Goal: Find specific page/section: Find specific page/section

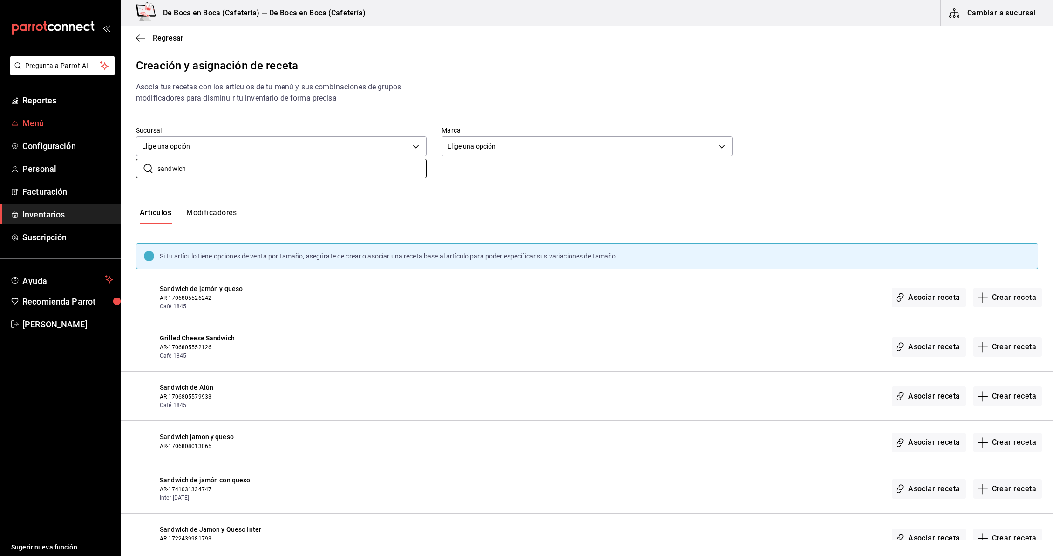
click at [44, 119] on span "Menú" at bounding box center [67, 123] width 91 height 13
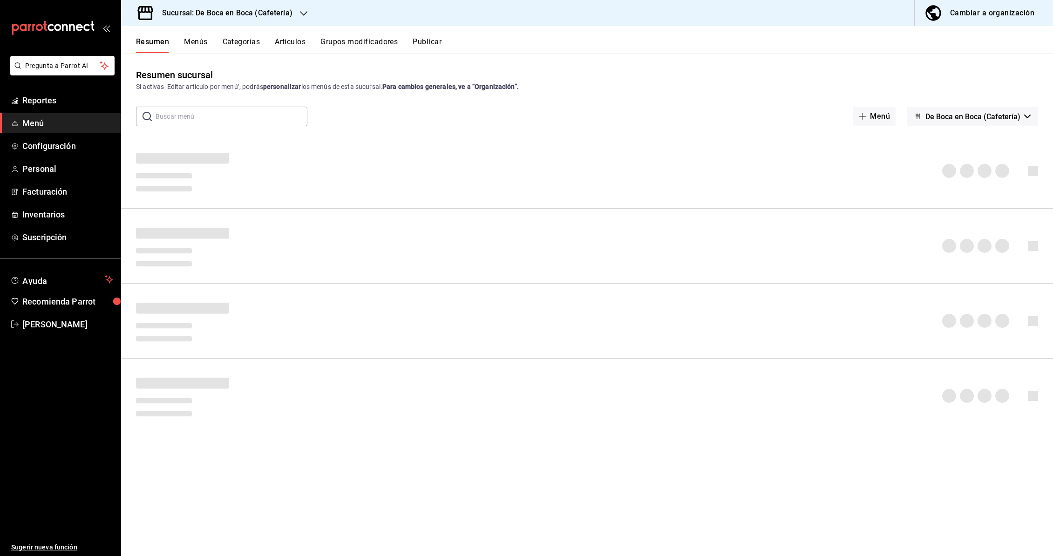
click at [303, 12] on icon "button" at bounding box center [303, 13] width 7 height 7
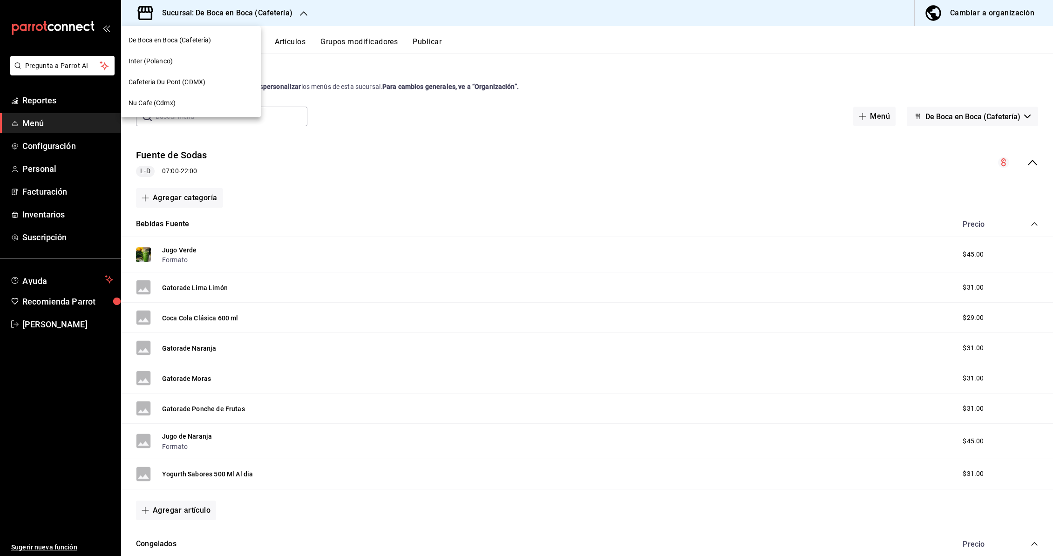
click at [190, 83] on span "Cafeteria Du Pont (CDMX)" at bounding box center [167, 82] width 77 height 10
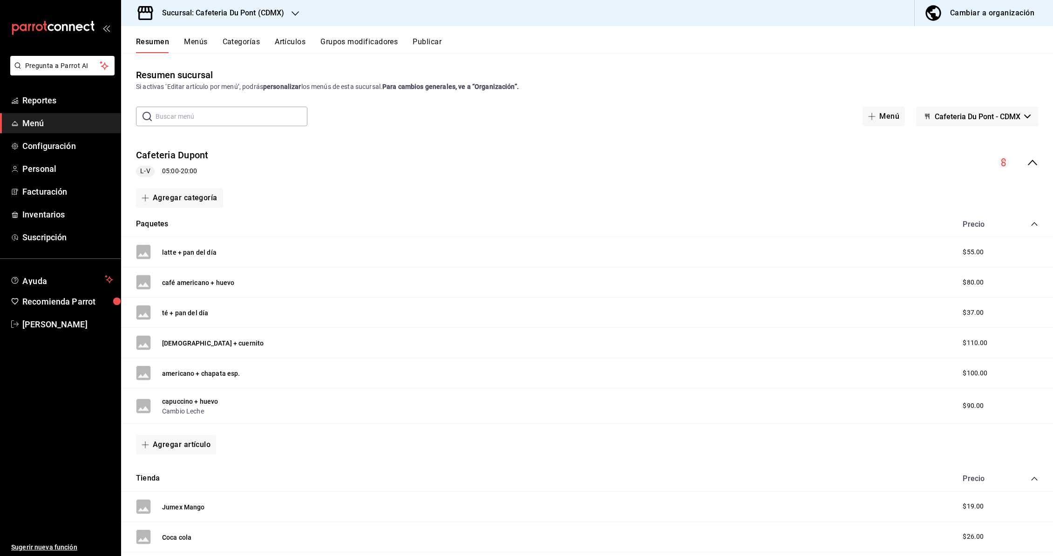
click at [243, 41] on button "Categorías" at bounding box center [242, 45] width 38 height 16
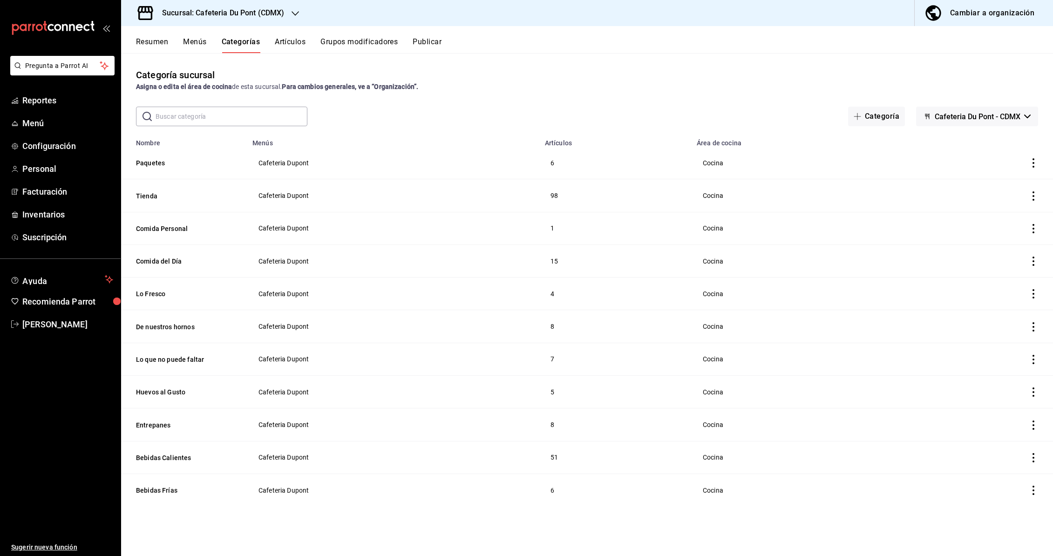
click at [350, 45] on button "Grupos modificadores" at bounding box center [359, 45] width 77 height 16
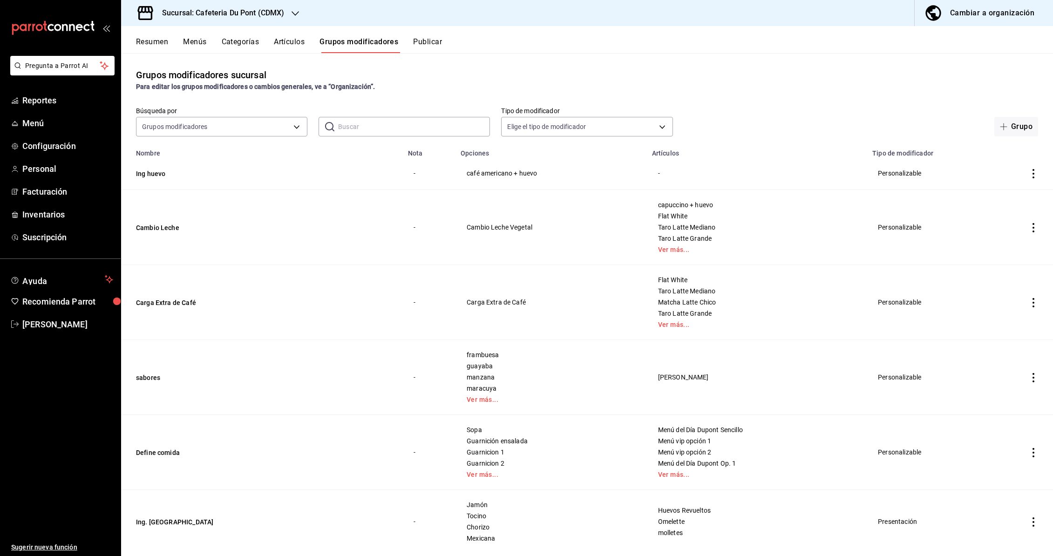
click at [289, 44] on button "Artículos" at bounding box center [289, 45] width 31 height 16
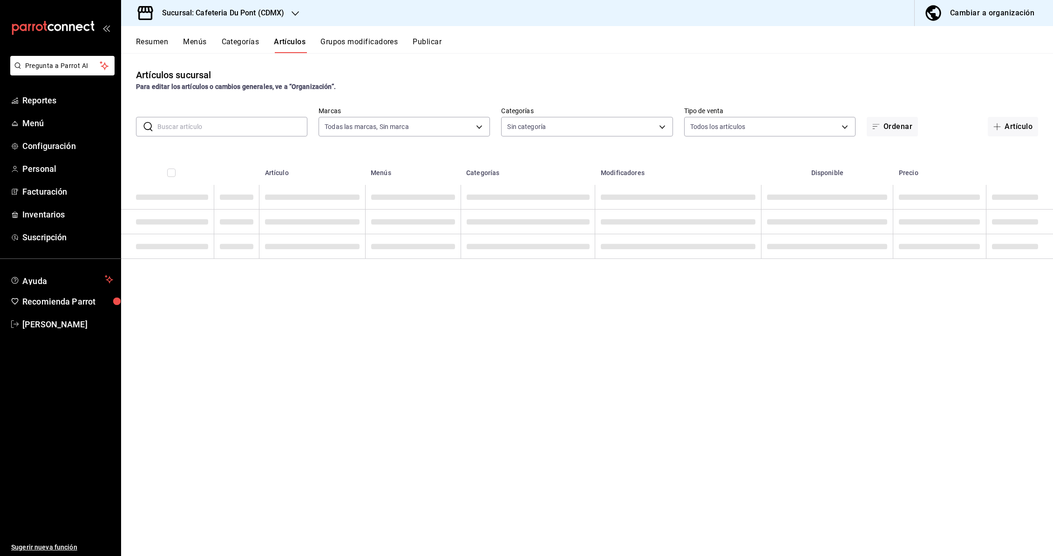
type input "03234600-dbf0-4e52-b833-2cd86aed28b4"
type input "c03253b1-4988-4183-8445-9a1c8a7da68d,5649d61c-5875-424e-be38-053ceca58422,a2edc…"
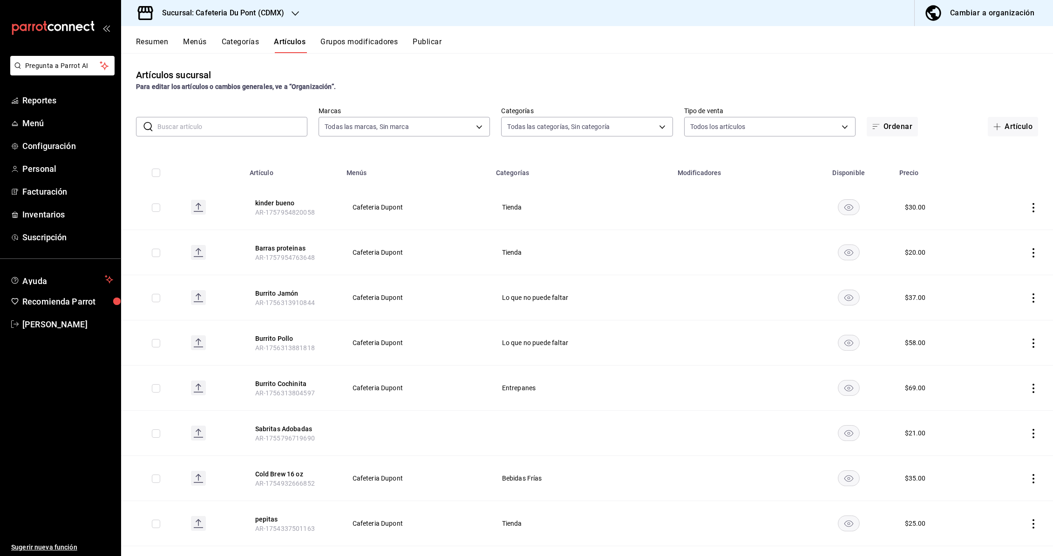
click at [196, 42] on button "Menús" at bounding box center [194, 45] width 23 height 16
